Goal: Task Accomplishment & Management: Use online tool/utility

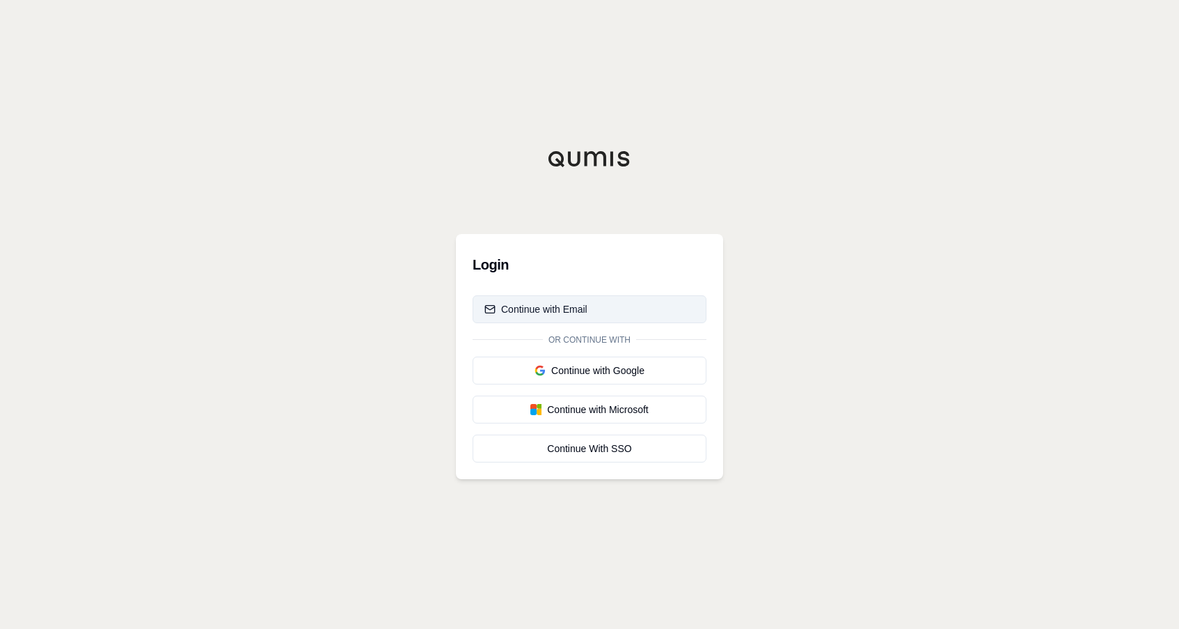
click at [633, 297] on button "Continue with Email" at bounding box center [590, 309] width 234 height 28
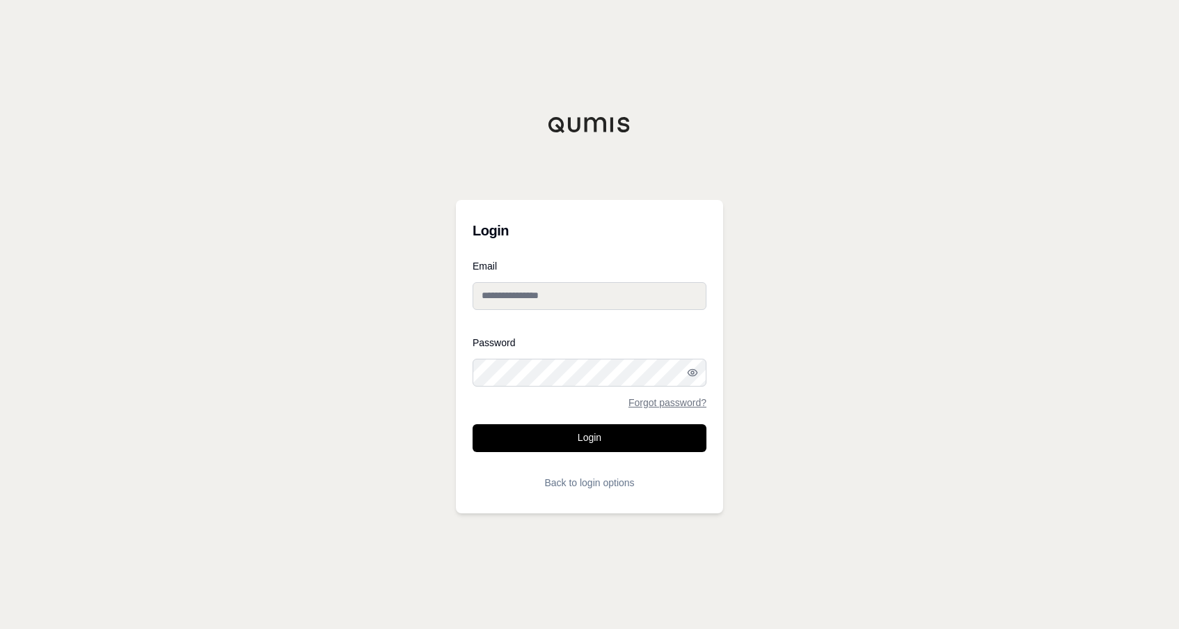
type input "**********"
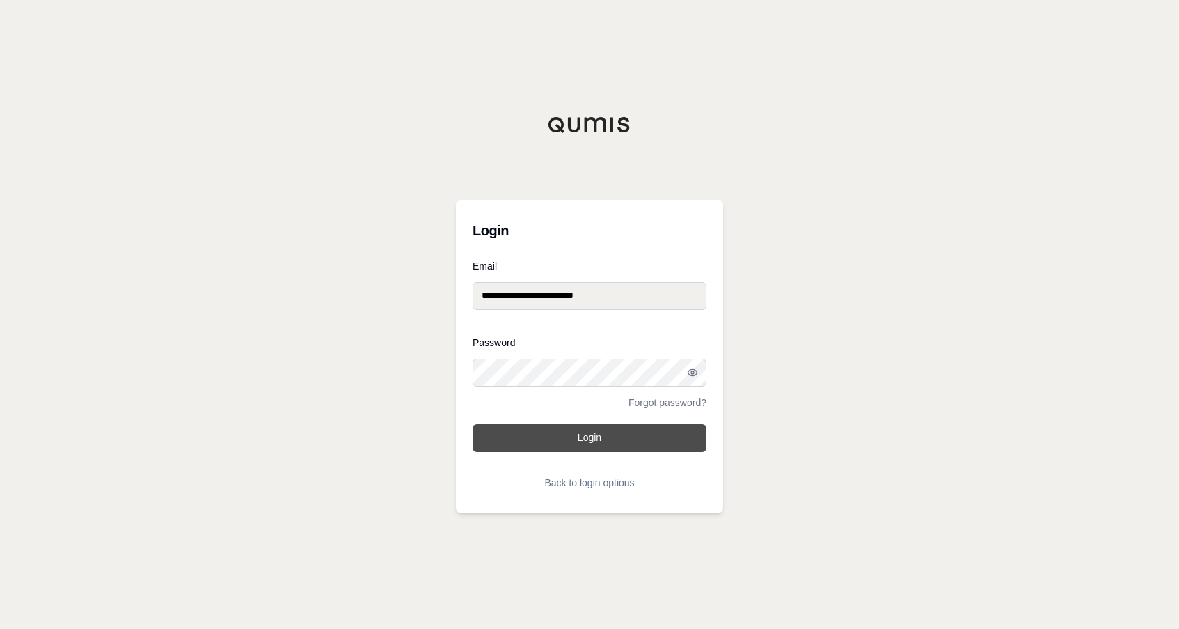
click at [570, 441] on button "Login" at bounding box center [590, 438] width 234 height 28
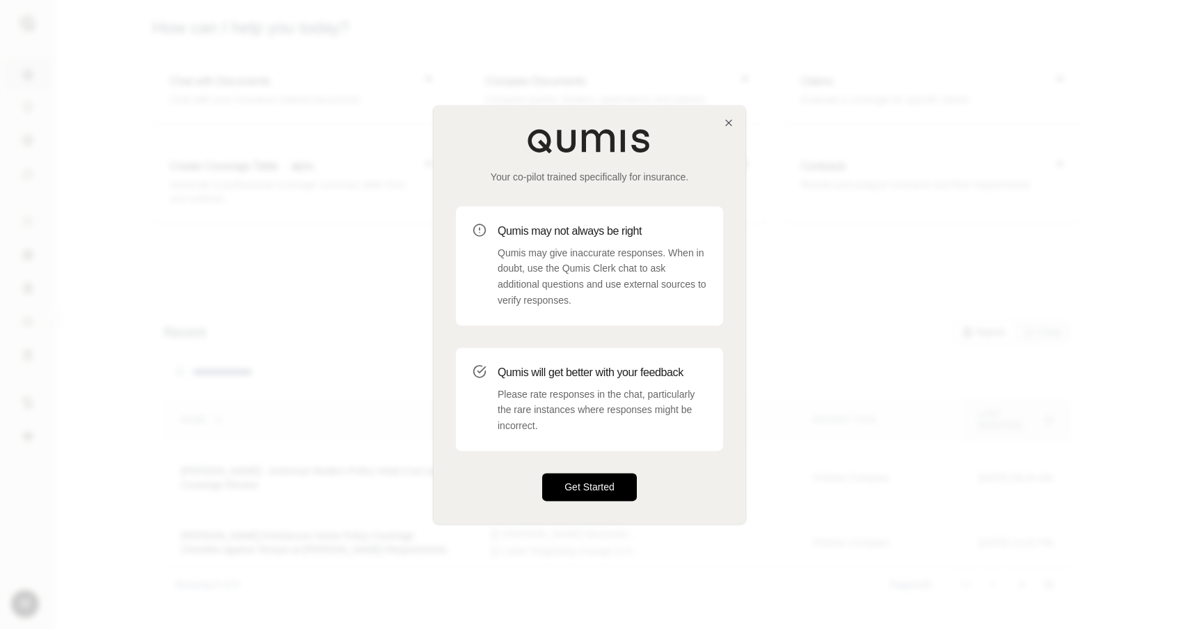
click at [570, 486] on button "Get Started" at bounding box center [589, 487] width 95 height 28
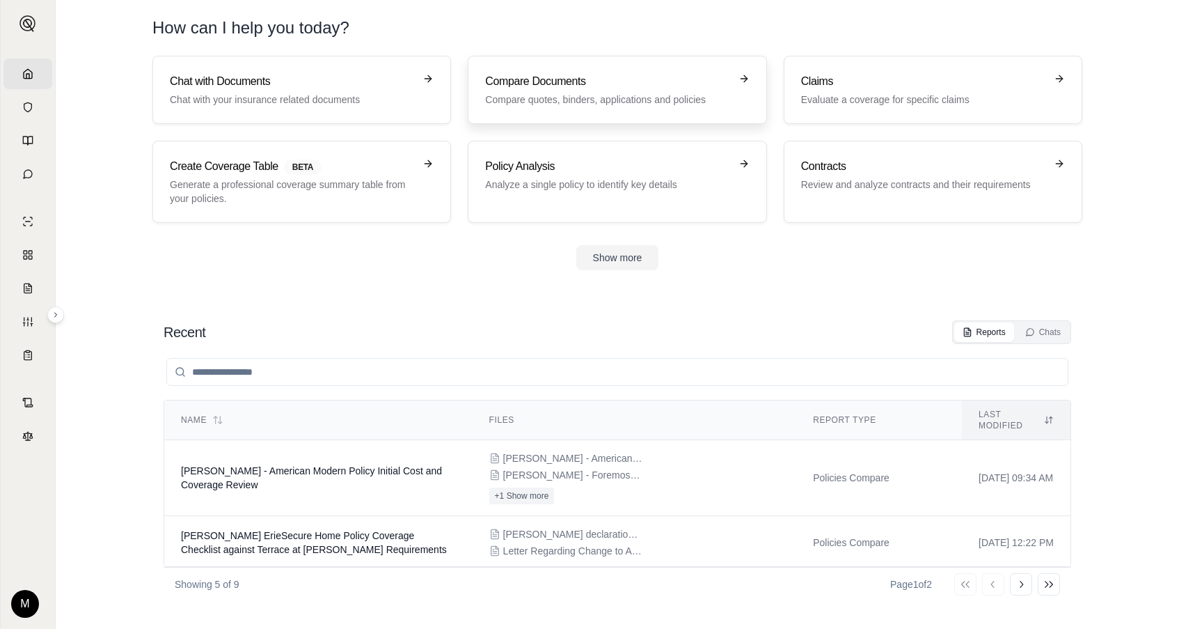
click at [587, 97] on p "Compare quotes, binders, applications and policies" at bounding box center [607, 100] width 244 height 14
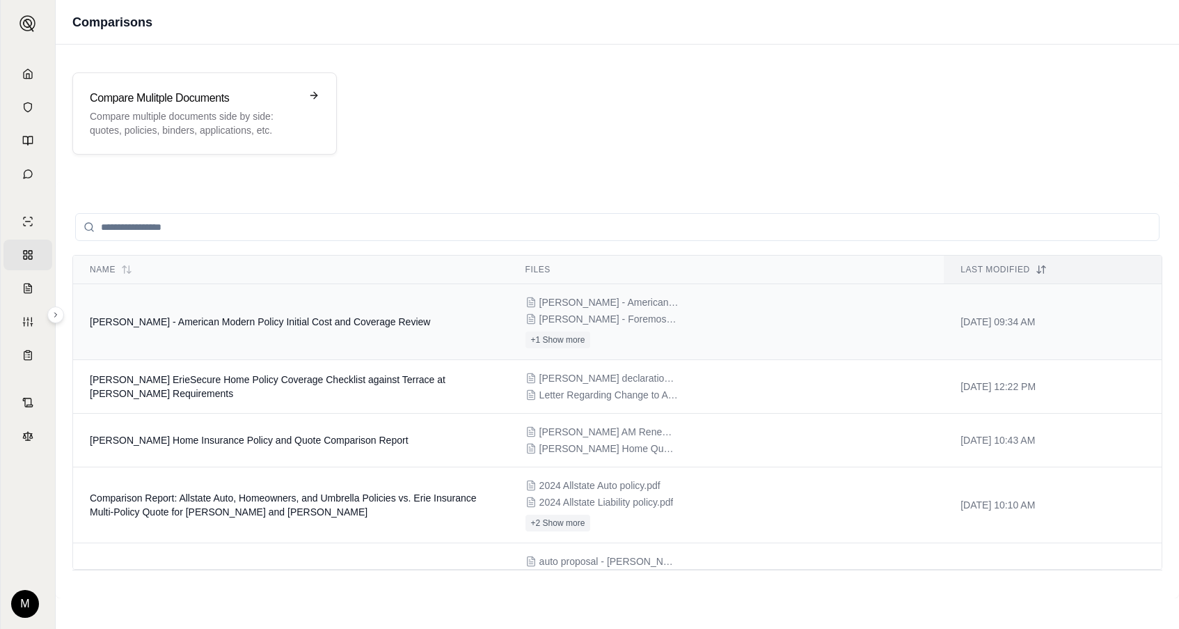
click at [730, 326] on div "[PERSON_NAME] - American Modern.pdf [PERSON_NAME] - Foremost.pdf +1 Show more" at bounding box center [727, 321] width 402 height 53
